Goal: Information Seeking & Learning: Find specific page/section

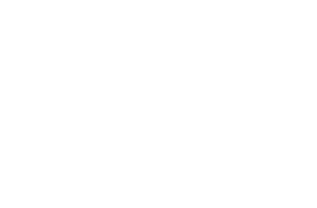
select select "Song"
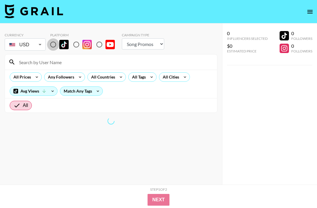
click at [52, 44] on input "radio" at bounding box center [53, 44] width 12 height 12
radio input "true"
click at [54, 62] on input at bounding box center [115, 61] width 198 height 9
click at [54, 62] on input "ci" at bounding box center [115, 61] width 198 height 9
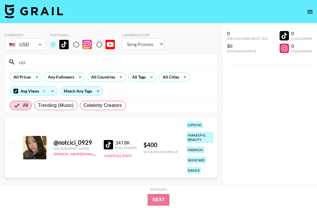
click at [45, 63] on input "cici" at bounding box center [115, 61] width 198 height 9
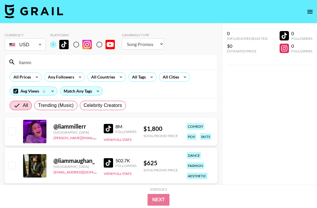
click at [61, 65] on input "liamm" at bounding box center [115, 61] width 198 height 9
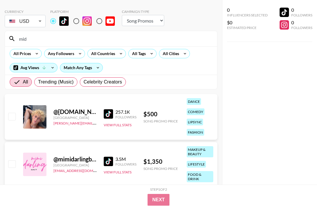
scroll to position [59, 0]
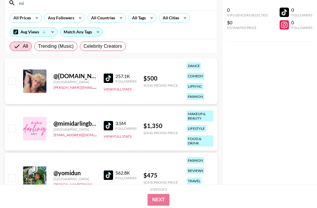
type input "m"
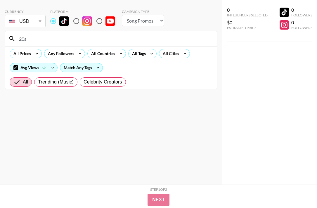
scroll to position [23, 0]
type input "20s"
